Goal: Navigation & Orientation: Find specific page/section

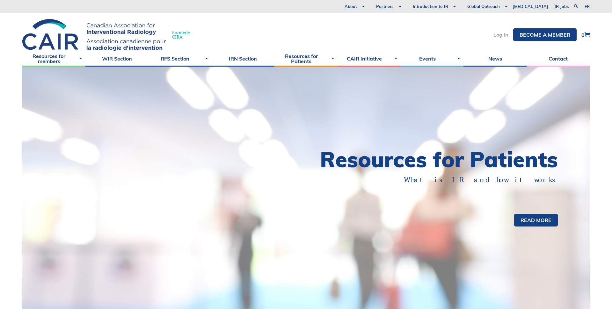
click at [498, 36] on link "Log In" at bounding box center [500, 34] width 15 height 5
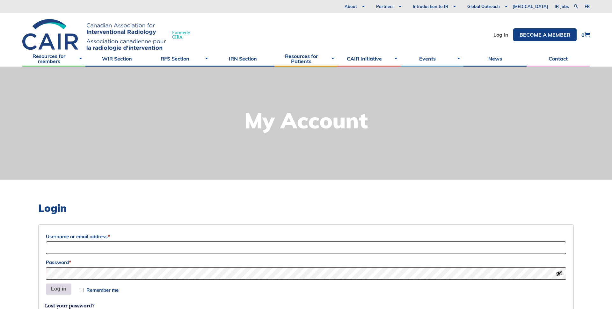
type input "Sociation-Dev"
click at [56, 289] on button "Log in" at bounding box center [58, 289] width 25 height 11
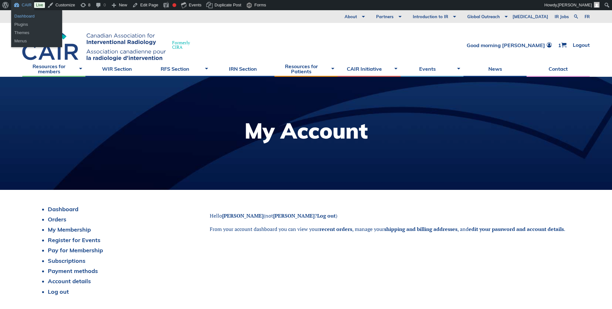
click at [23, 16] on link "Dashboard" at bounding box center [36, 16] width 51 height 8
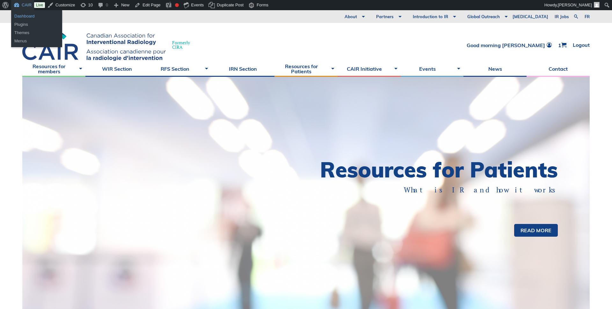
click at [21, 14] on link "Dashboard" at bounding box center [36, 16] width 51 height 8
